Goal: Task Accomplishment & Management: Use online tool/utility

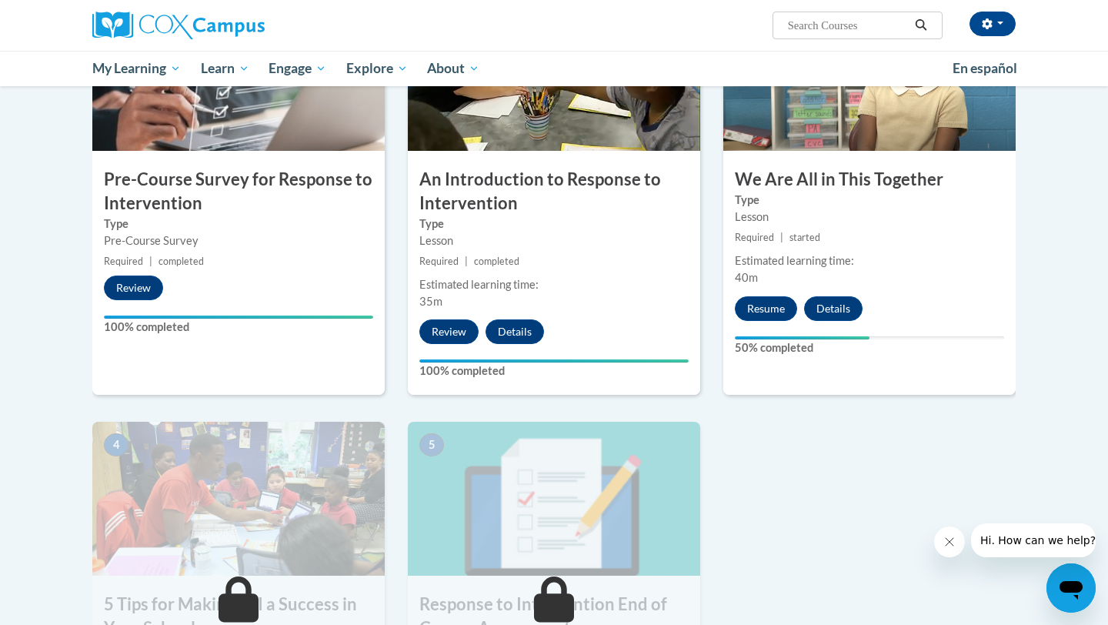
scroll to position [405, 0]
click at [789, 296] on button "Resume" at bounding box center [766, 308] width 62 height 25
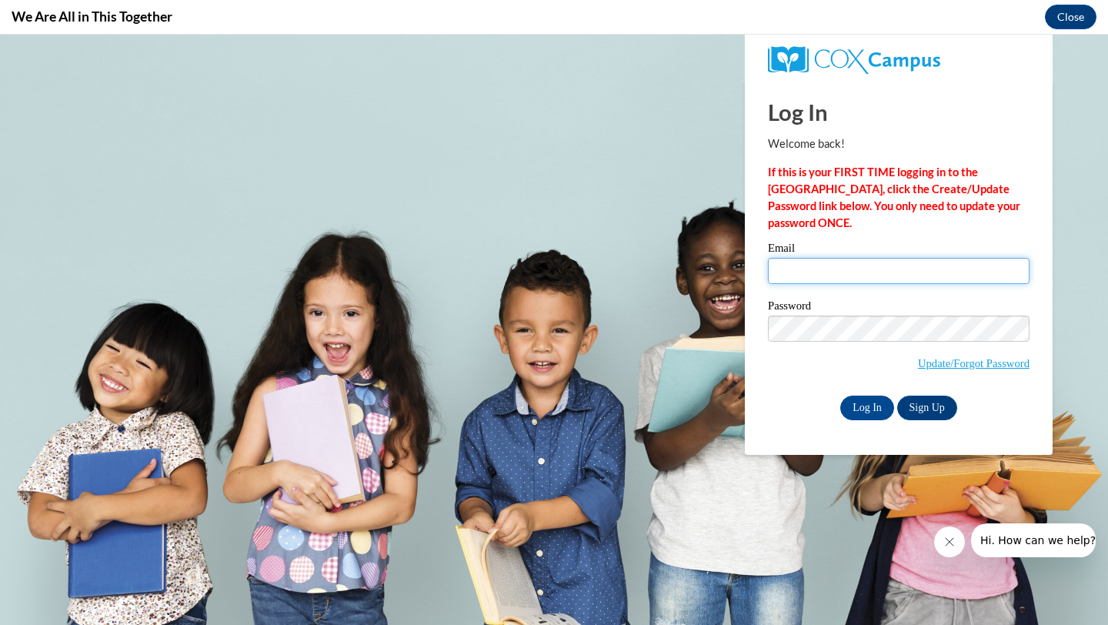
scroll to position [0, 0]
type input "sjwate3330@ung.edu"
click at [826, 269] on input "sjwate3330@ung.edu" at bounding box center [899, 271] width 262 height 26
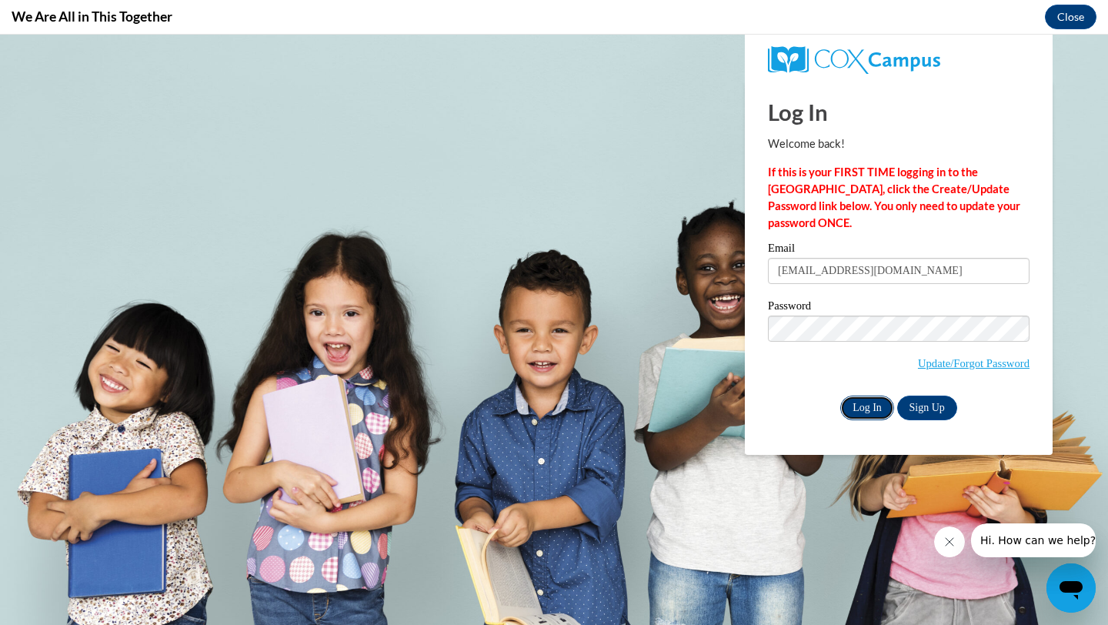
click at [867, 411] on input "Log In" at bounding box center [867, 407] width 54 height 25
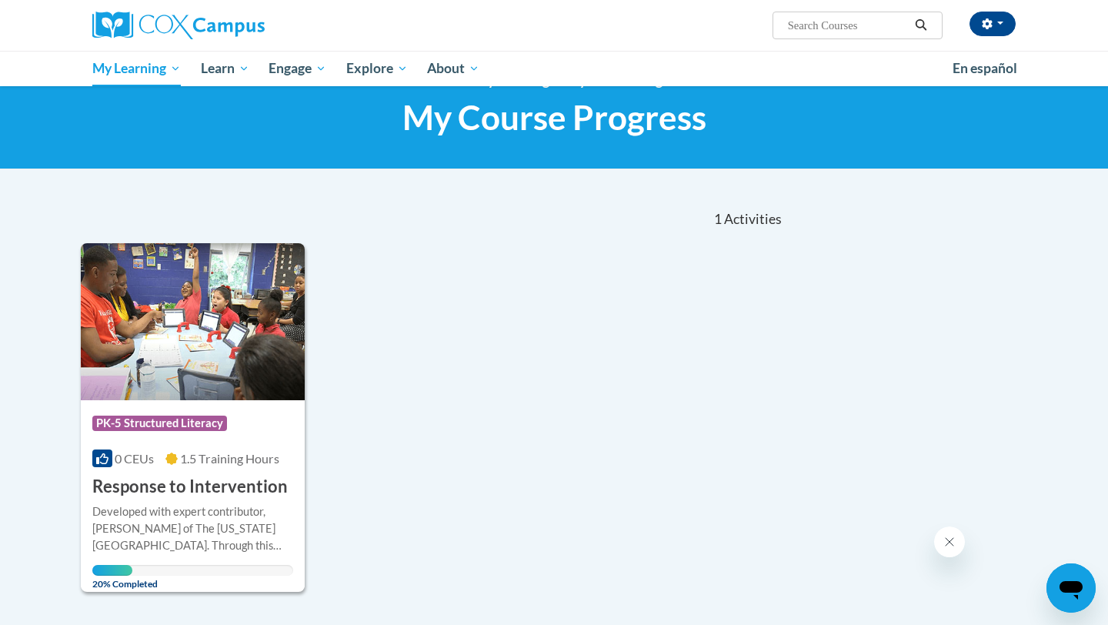
scroll to position [37, 0]
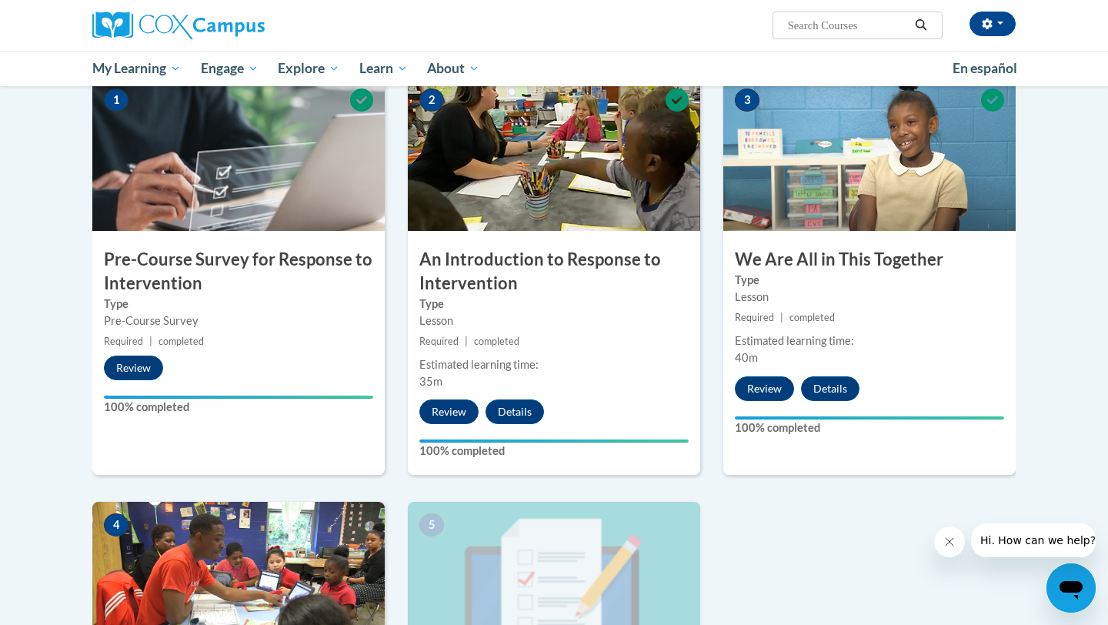
scroll to position [328, 0]
